Goal: Information Seeking & Learning: Learn about a topic

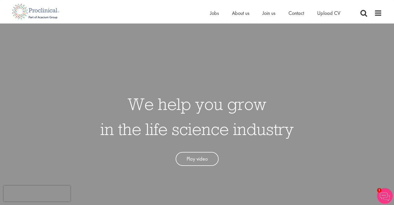
click at [219, 9] on ul "Home Jobs About us Join us Contact Upload CV" at bounding box center [281, 13] width 143 height 8
click at [218, 10] on ul "Home Jobs About us Join us Contact Upload CV" at bounding box center [281, 13] width 143 height 8
click at [216, 14] on span "Jobs" at bounding box center [214, 13] width 9 height 7
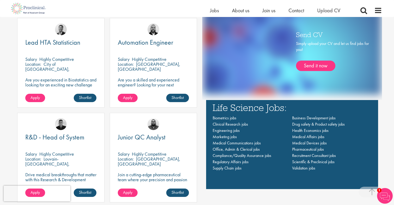
scroll to position [351, 0]
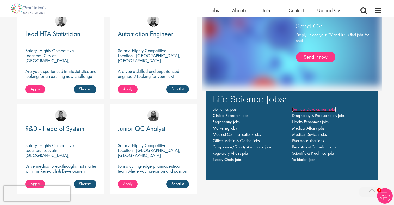
click at [308, 110] on span "Business Development jobs" at bounding box center [314, 108] width 44 height 5
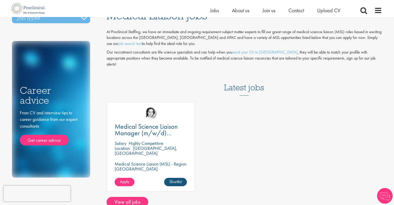
scroll to position [26, 0]
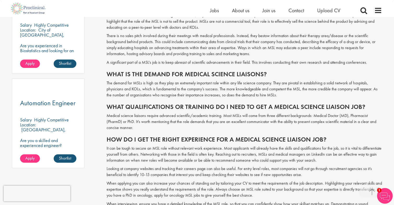
scroll to position [332, 0]
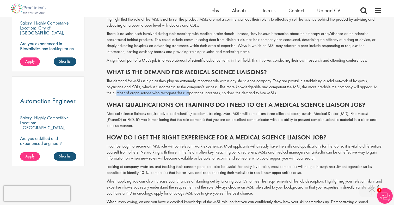
drag, startPoint x: 110, startPoint y: 94, endPoint x: 181, endPoint y: 94, distance: 71.4
click at [181, 94] on p "The demand for MSLs is high as they play an extremely important role within any…" at bounding box center [245, 87] width 276 height 18
click at [174, 126] on p "Medical science liaisons require advanced scientific/academic training. Most MS…" at bounding box center [245, 120] width 276 height 18
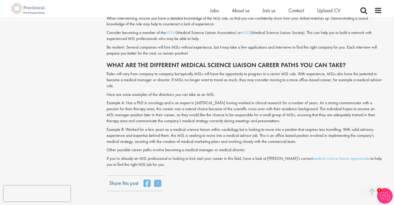
scroll to position [521, 0]
